Goal: Task Accomplishment & Management: Use online tool/utility

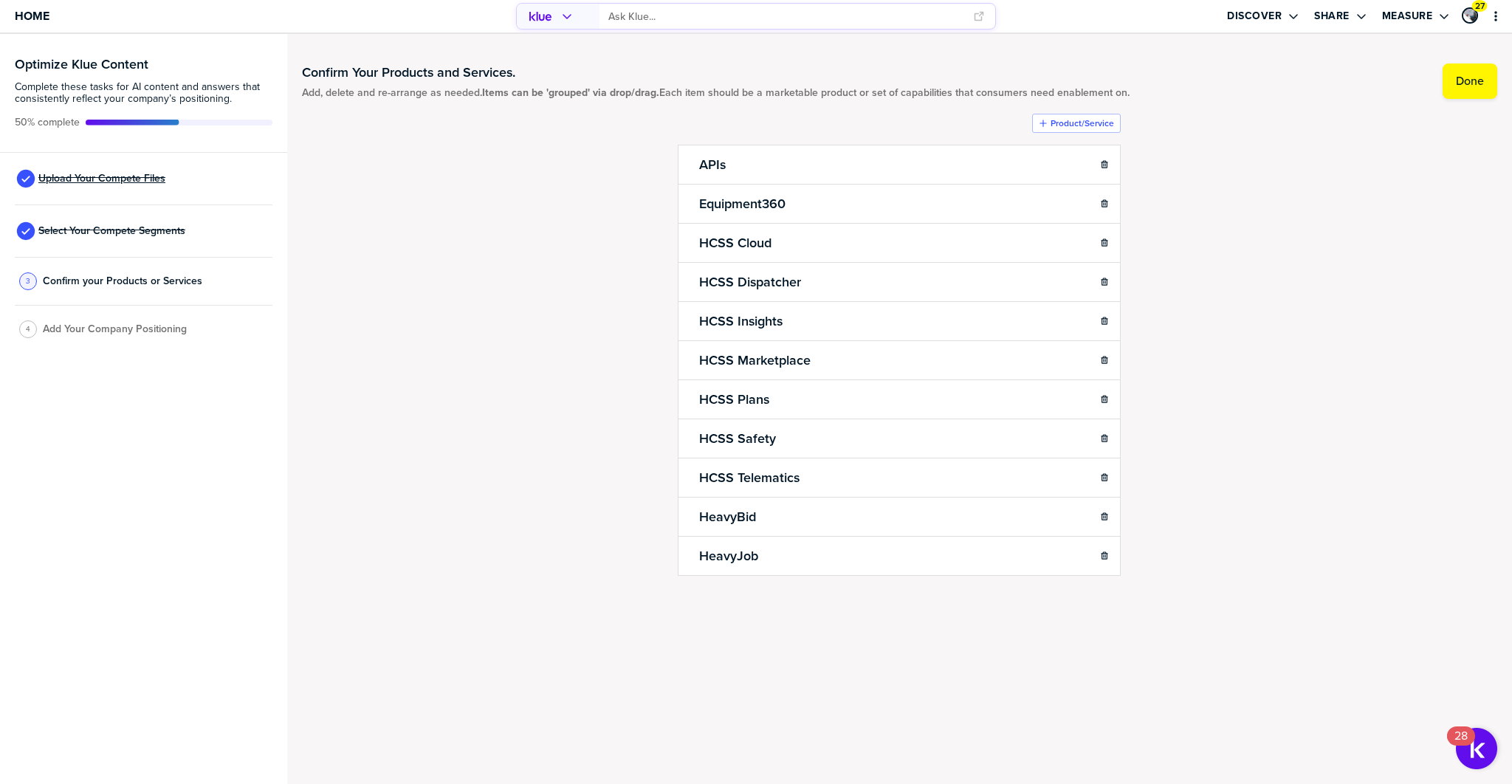
click at [110, 178] on span "Upload Your Compete Files" at bounding box center [101, 178] width 127 height 12
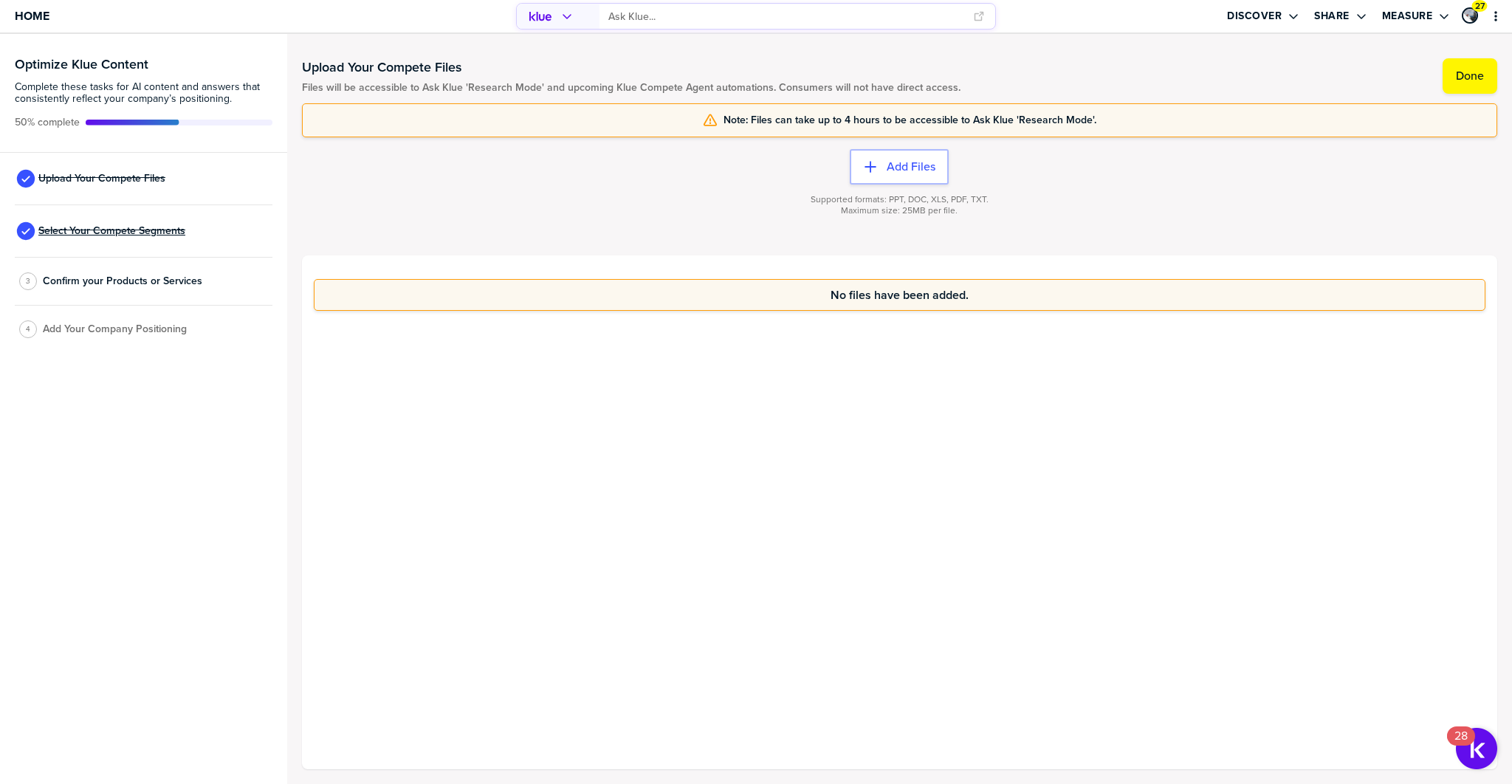
click at [128, 228] on span "Select Your Compete Segments" at bounding box center [112, 231] width 147 height 12
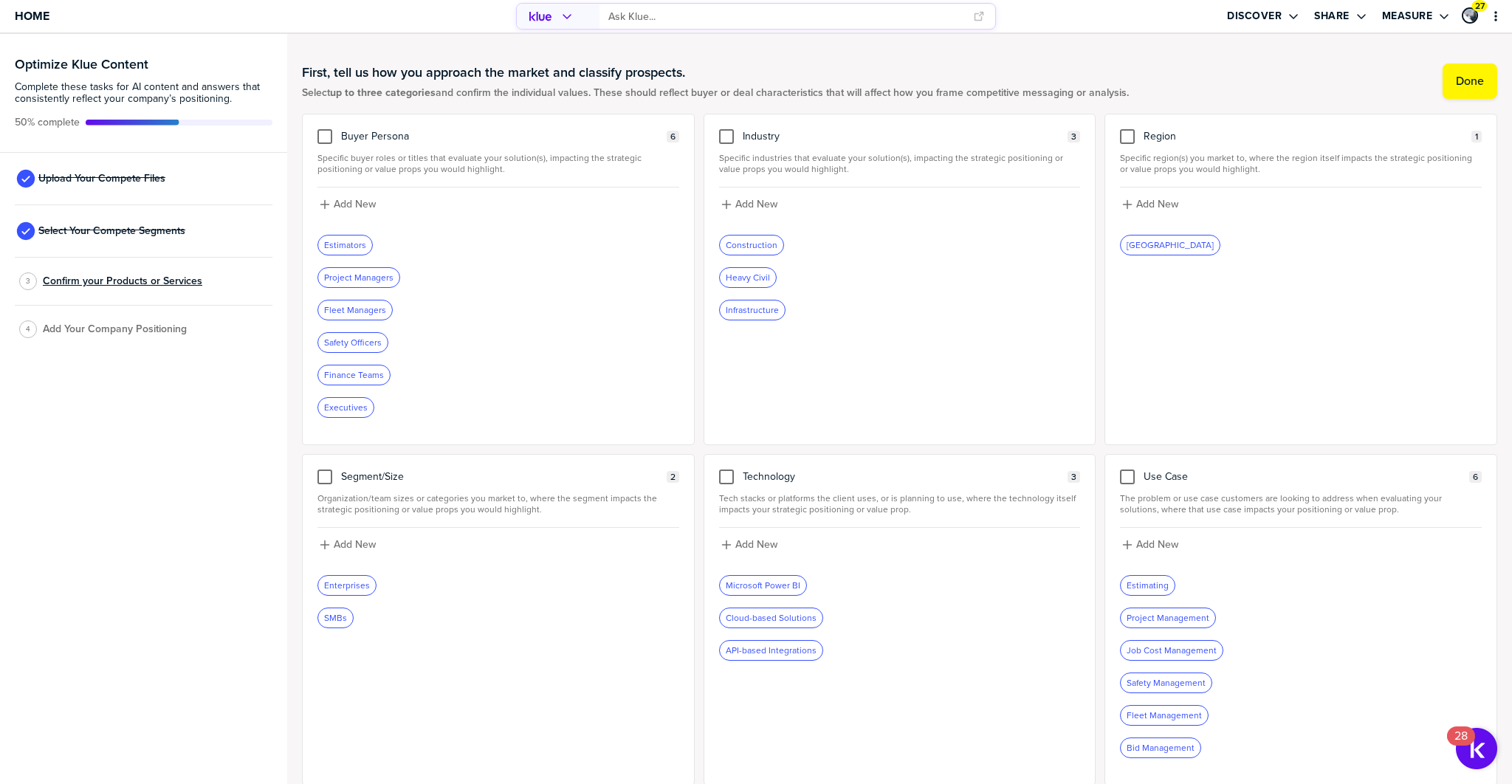
click at [97, 278] on span "Confirm your Products or Services" at bounding box center [123, 281] width 160 height 12
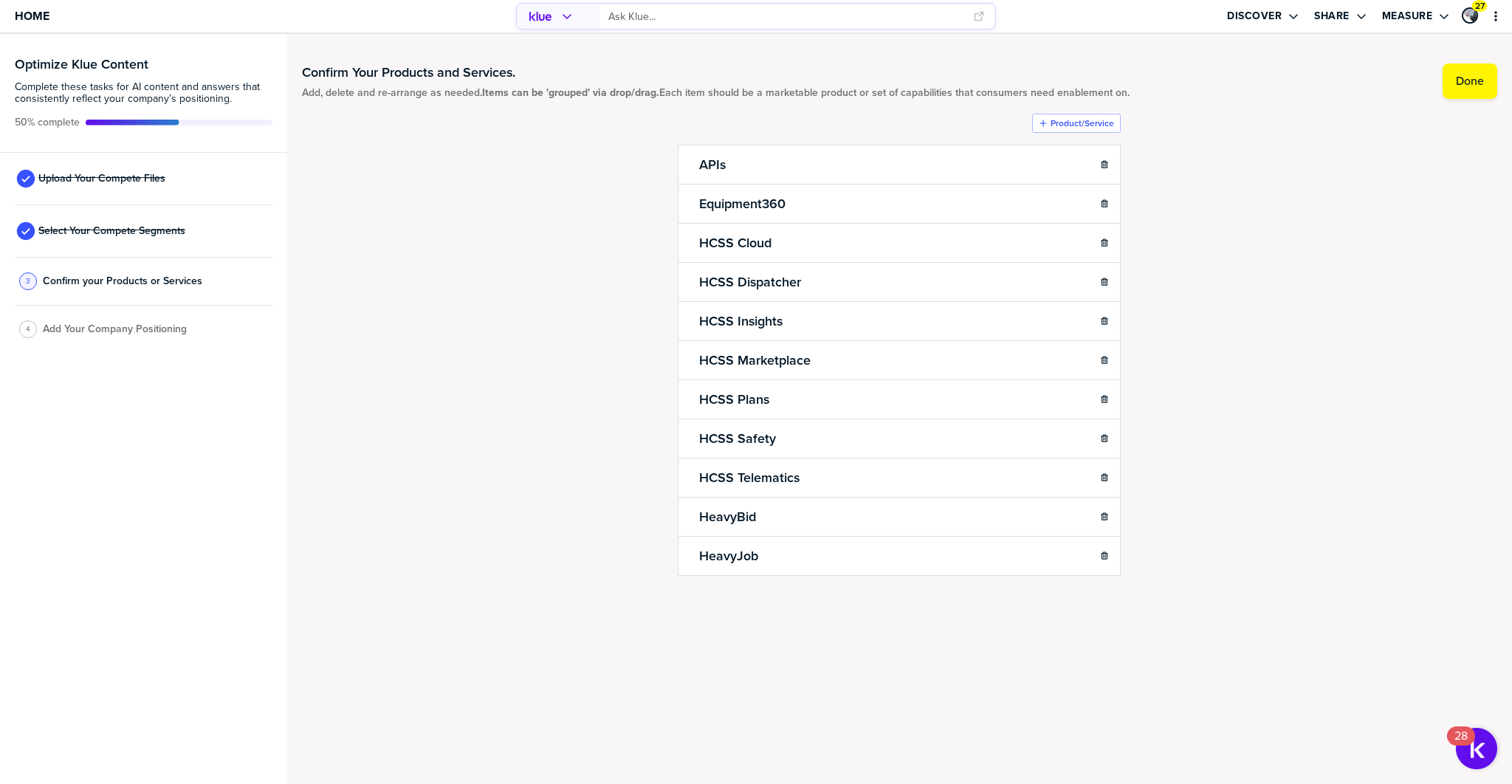
click at [85, 331] on span "Add Your Company Positioning" at bounding box center [115, 329] width 144 height 12
click at [659, 18] on input "primary" at bounding box center [787, 17] width 356 height 25
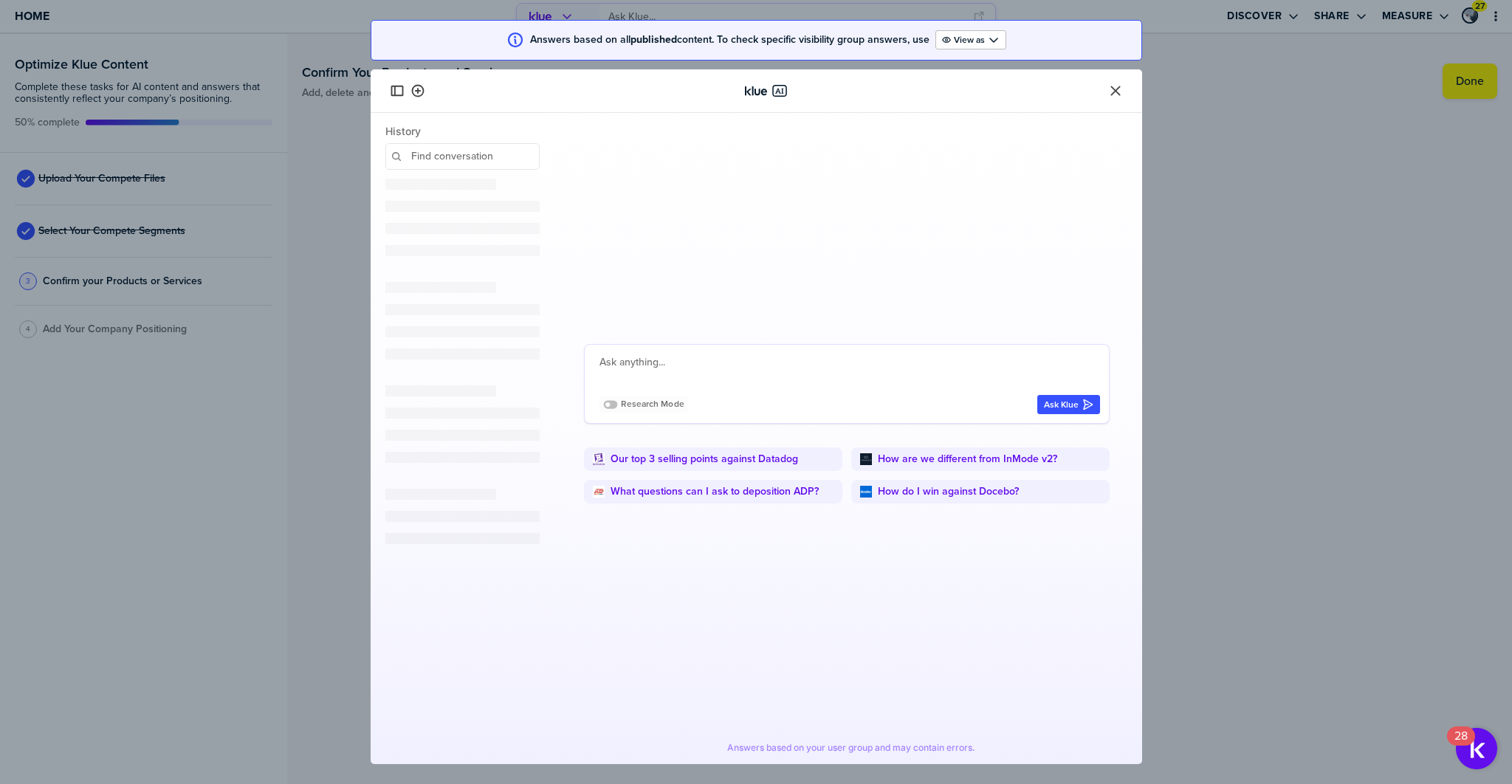
click at [1113, 91] on icon "Close" at bounding box center [1115, 90] width 14 height 14
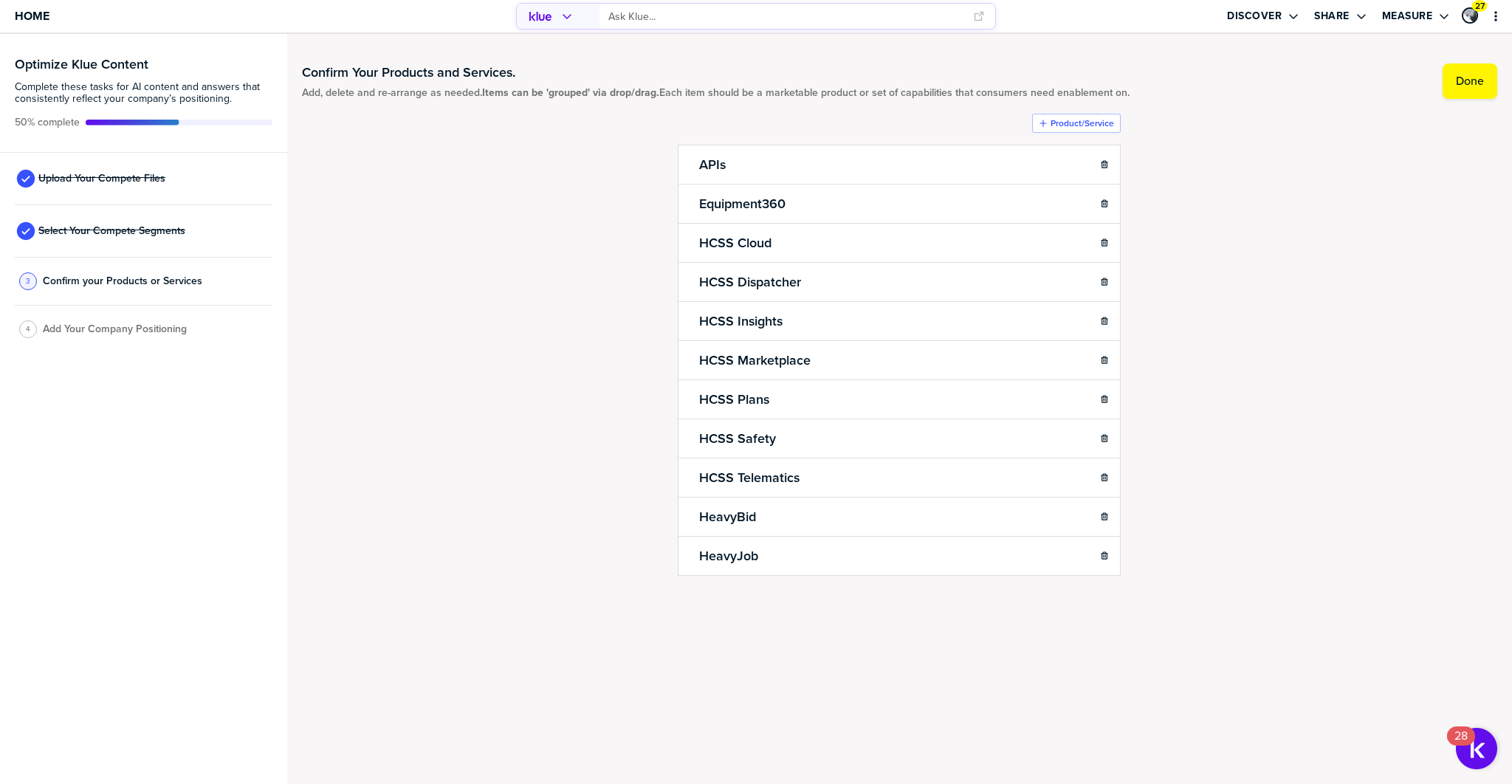
click at [556, 14] on div "primary" at bounding box center [556, 17] width 68 height 24
click at [27, 14] on span "Home" at bounding box center [31, 16] width 34 height 13
